Goal: Task Accomplishment & Management: Complete application form

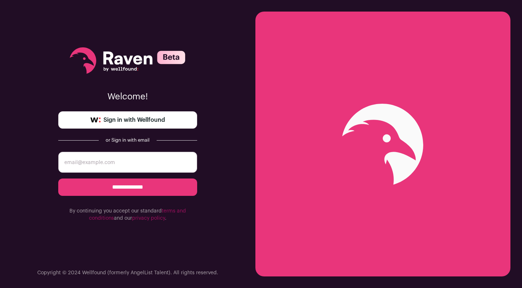
type input "[EMAIL_ADDRESS][DOMAIN_NAME]"
click at [171, 188] on input "**********" at bounding box center [127, 187] width 139 height 17
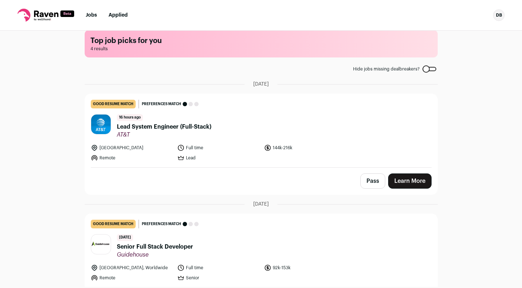
scroll to position [18, 0]
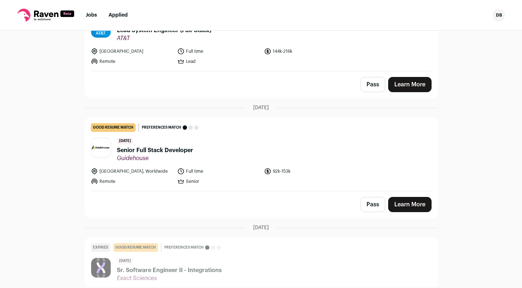
scroll to position [201, 0]
